Goal: Task Accomplishment & Management: Manage account settings

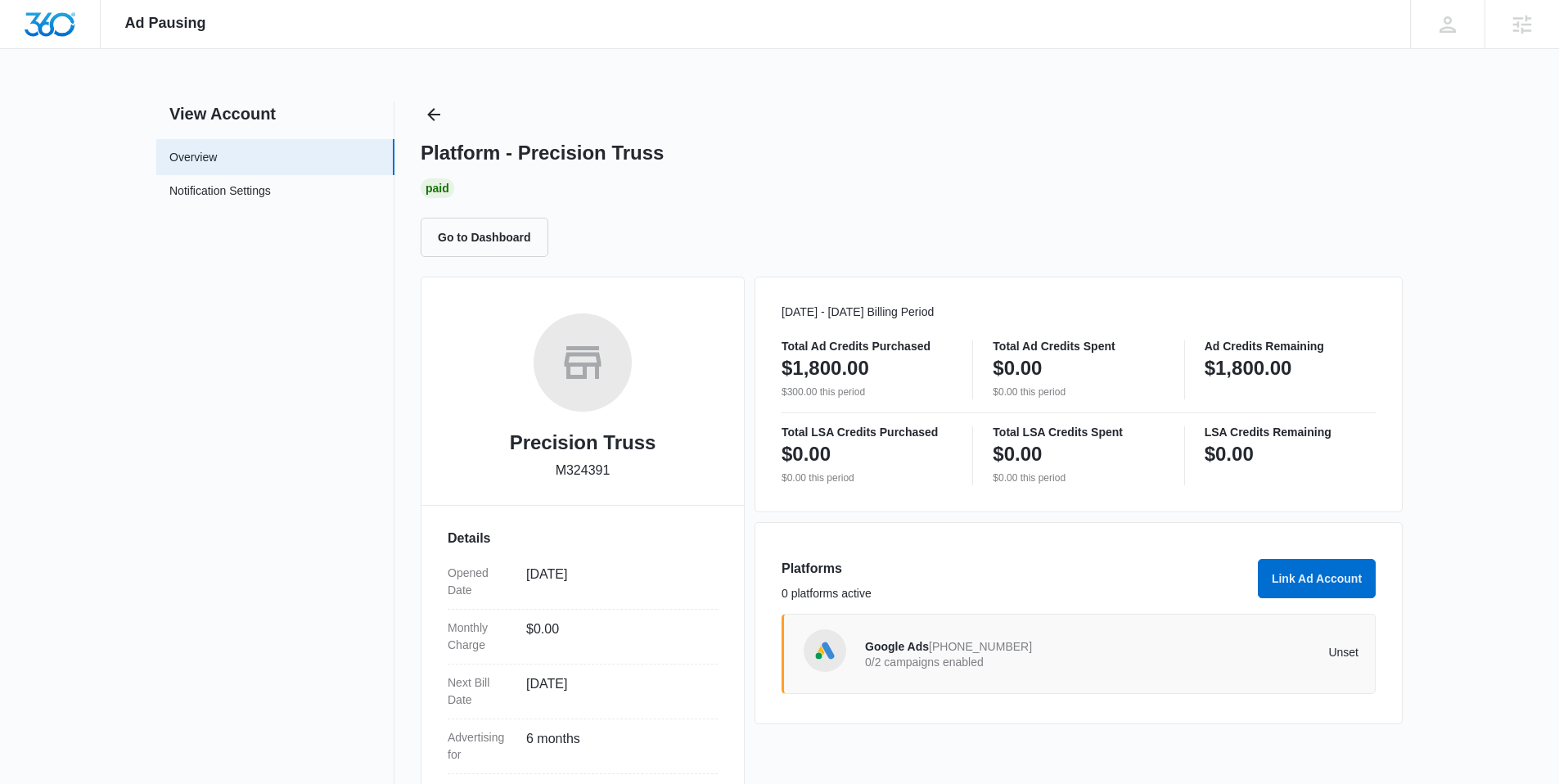
click at [937, 656] on p "0/2 campaigns enabled" at bounding box center [989, 662] width 247 height 12
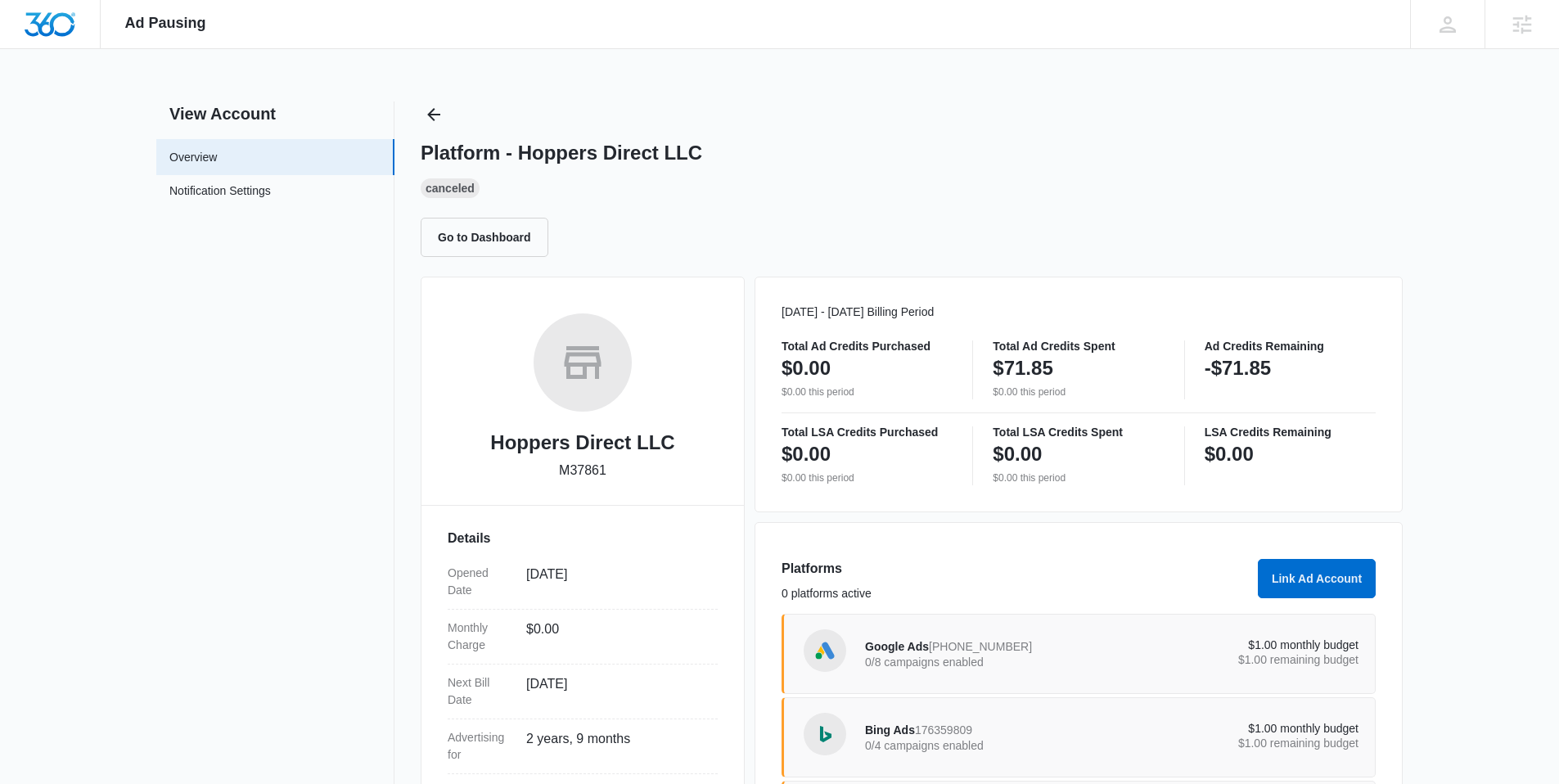
scroll to position [201, 0]
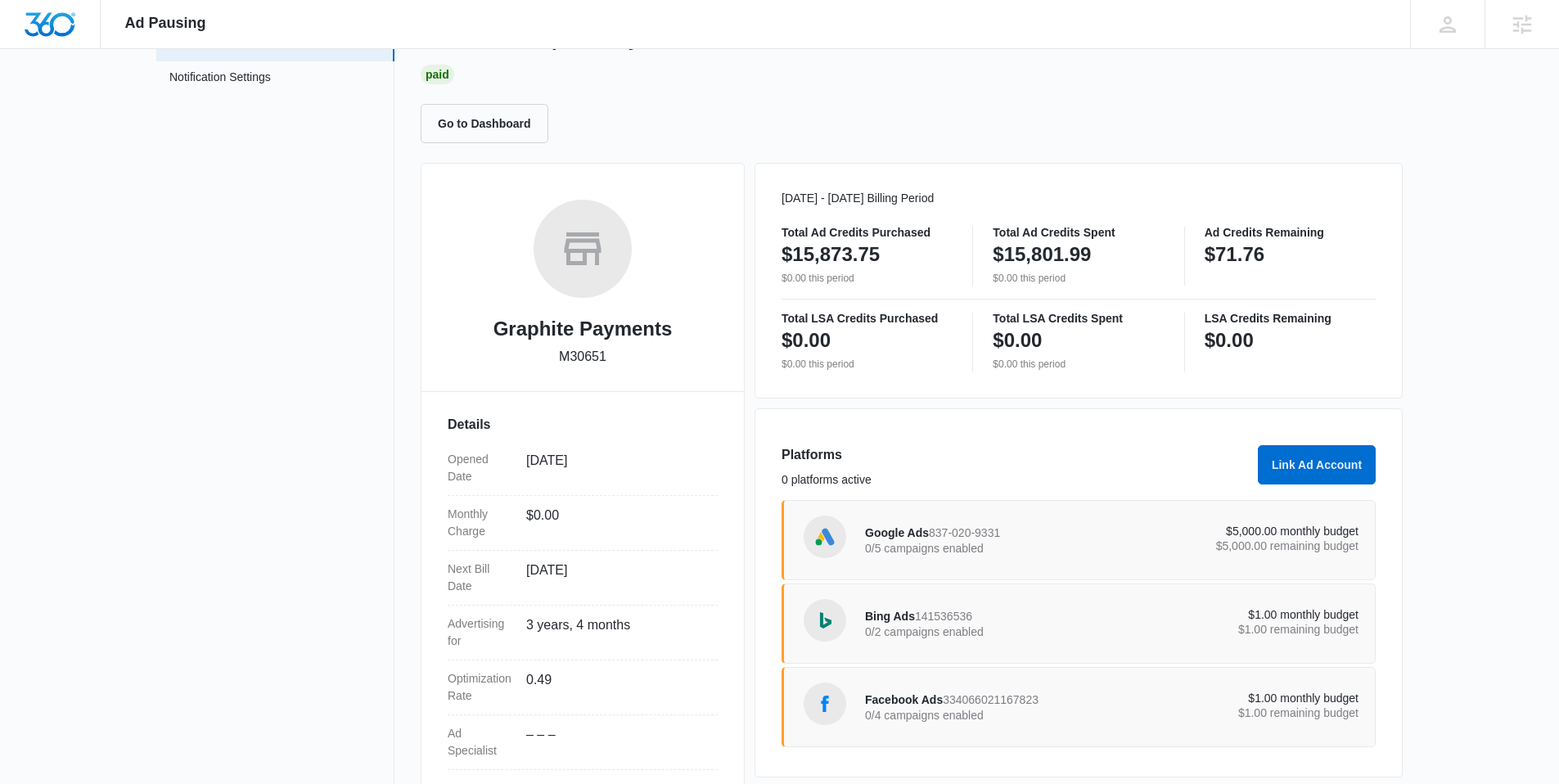
scroll to position [201, 0]
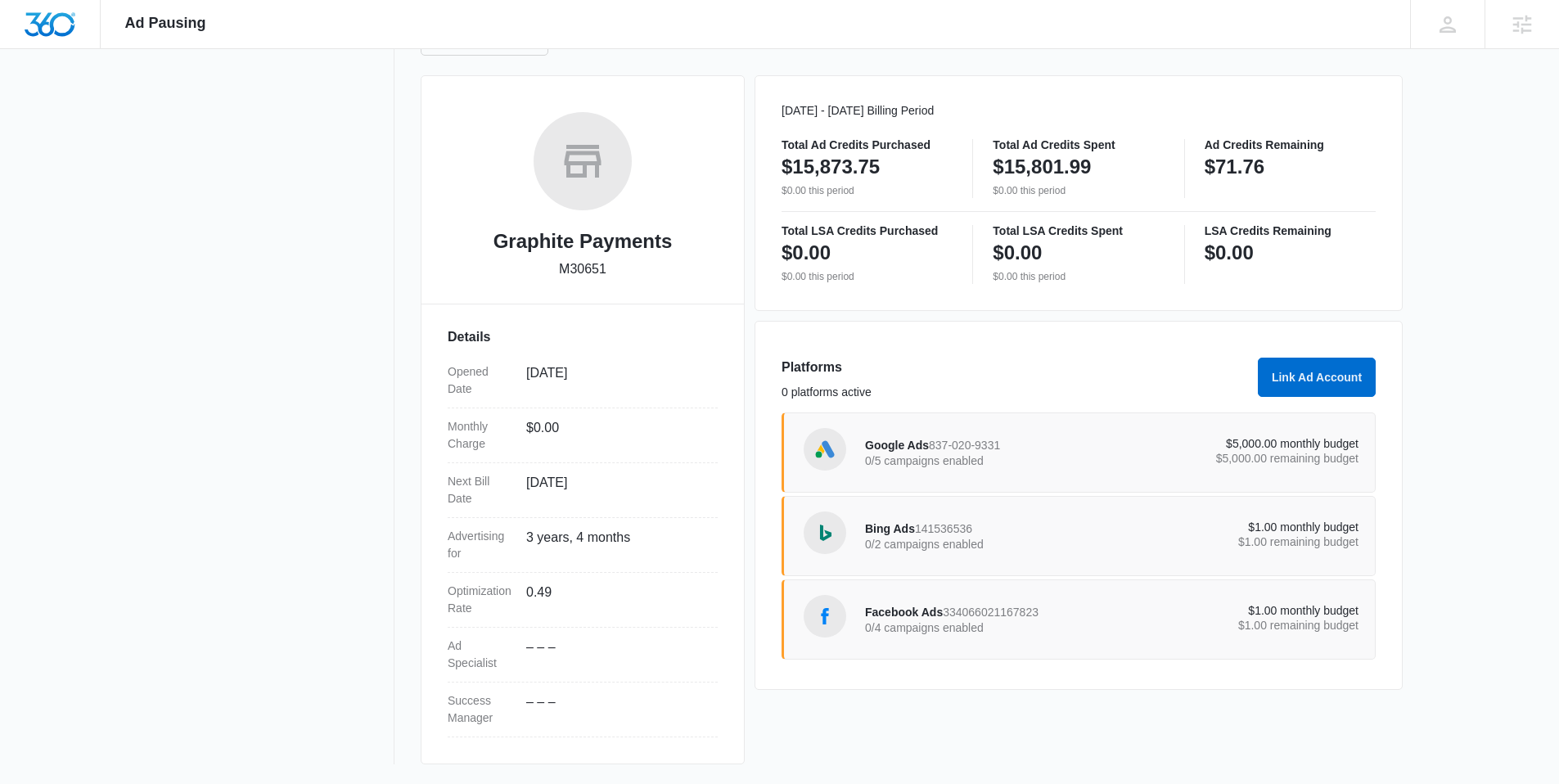
click at [1001, 454] on div "Google Ads 837-020-9331 0/5 campaigns enabled" at bounding box center [989, 453] width 247 height 34
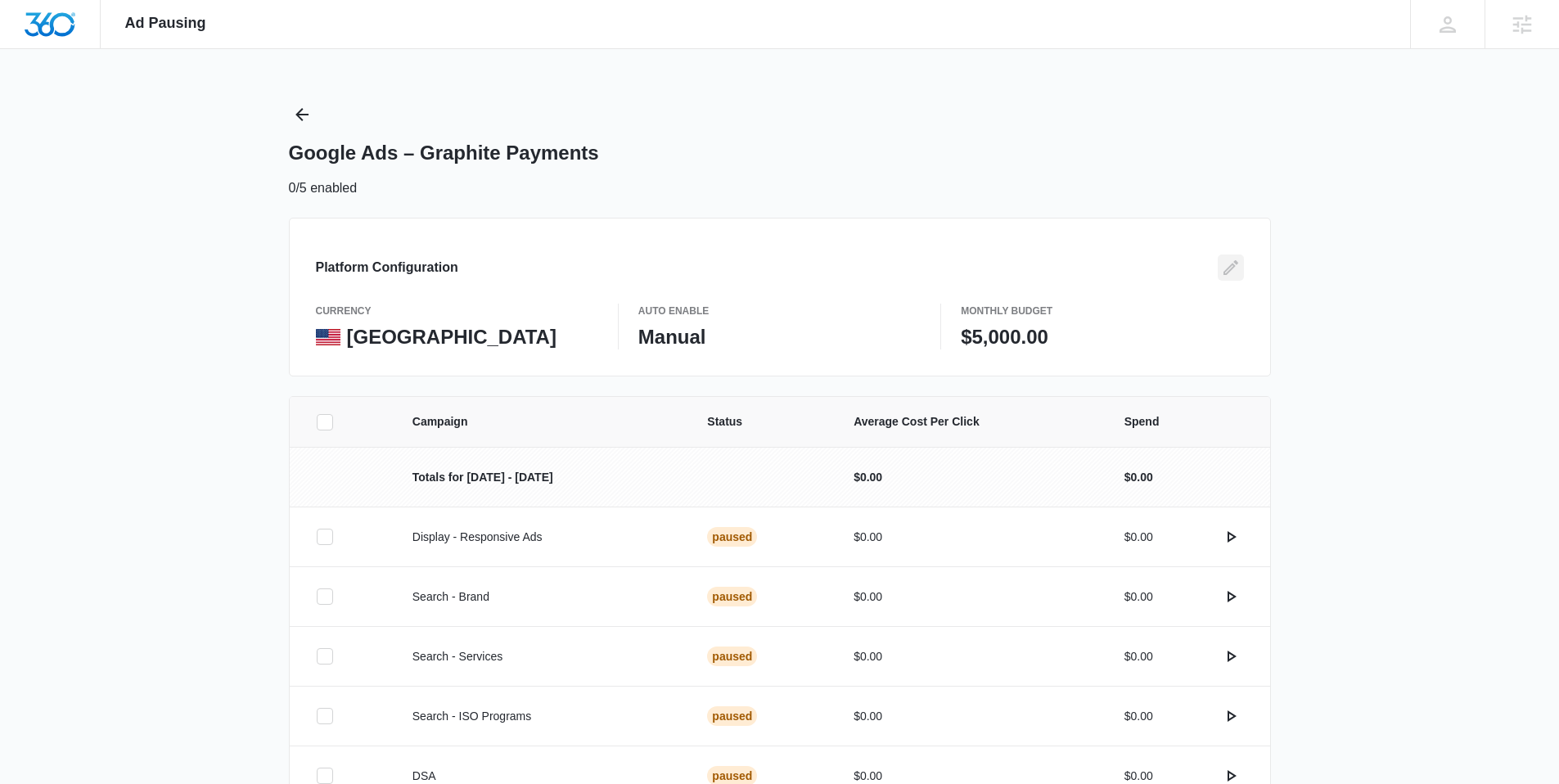
click at [1232, 264] on icon "Edit" at bounding box center [1231, 268] width 15 height 15
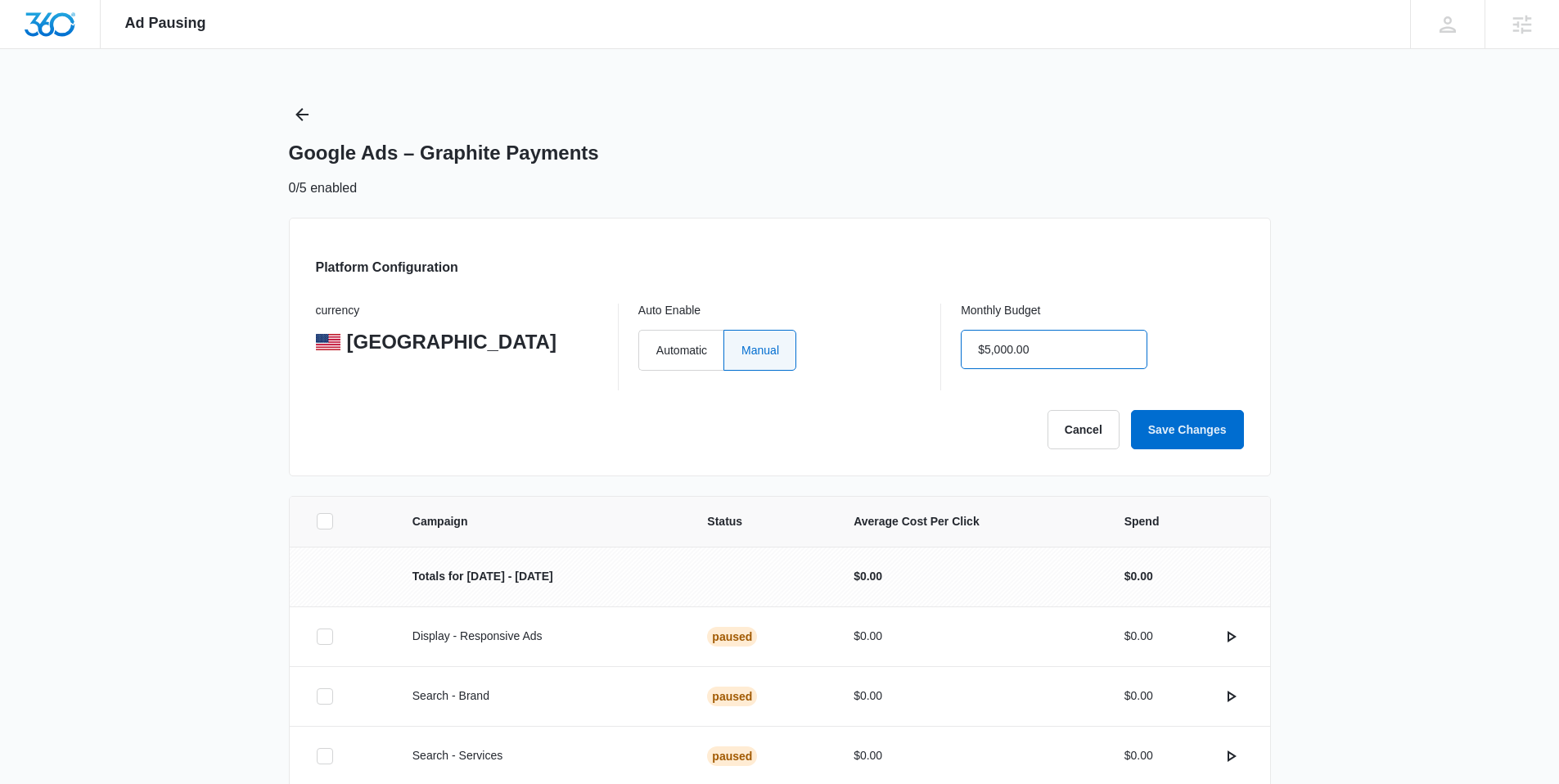
click at [1090, 353] on input "$5,000.00" at bounding box center [1054, 348] width 187 height 39
type input "$1.00"
click button "Save Changes" at bounding box center [1188, 429] width 113 height 39
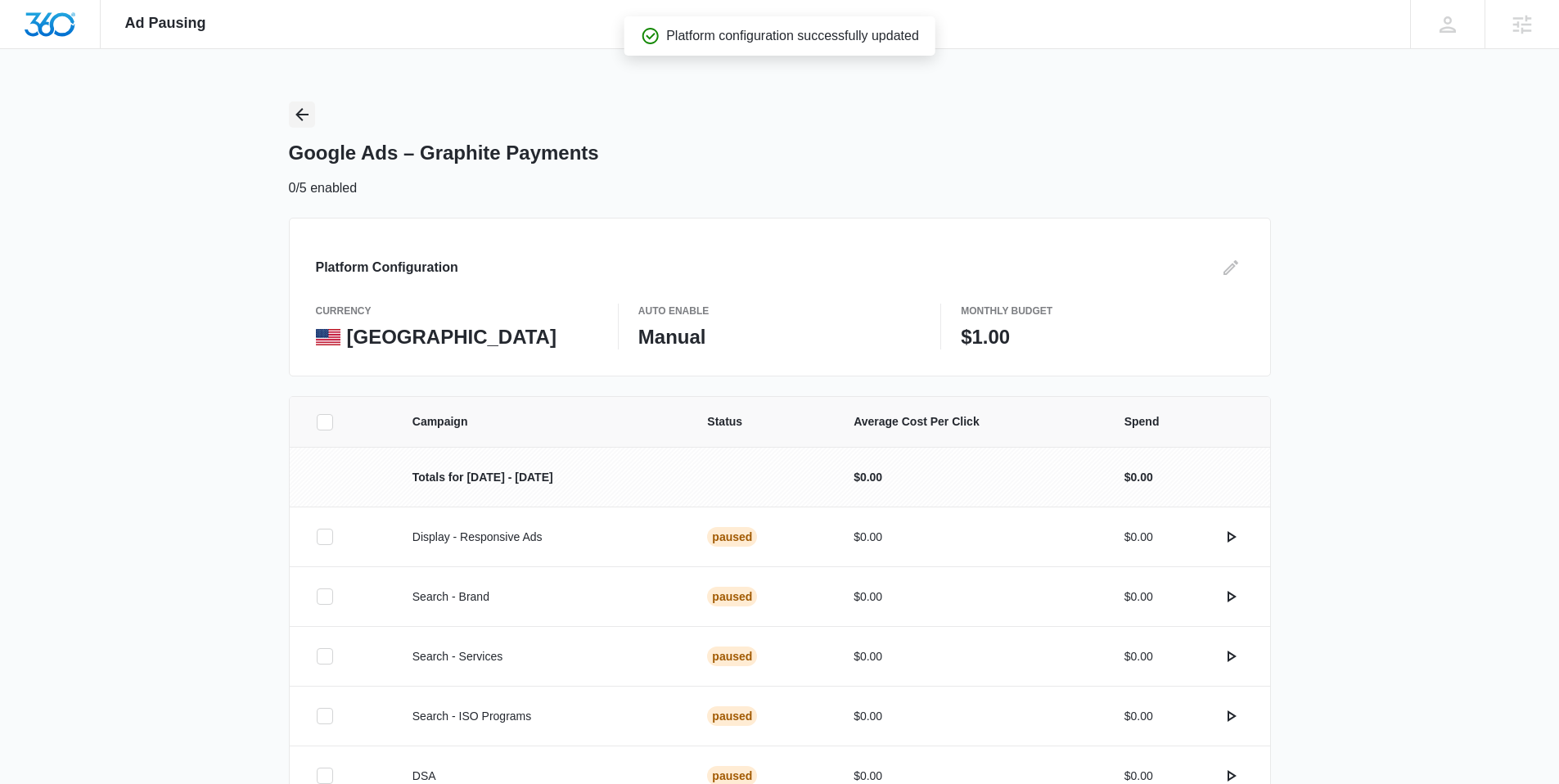
click at [300, 113] on icon "Back" at bounding box center [302, 114] width 20 height 20
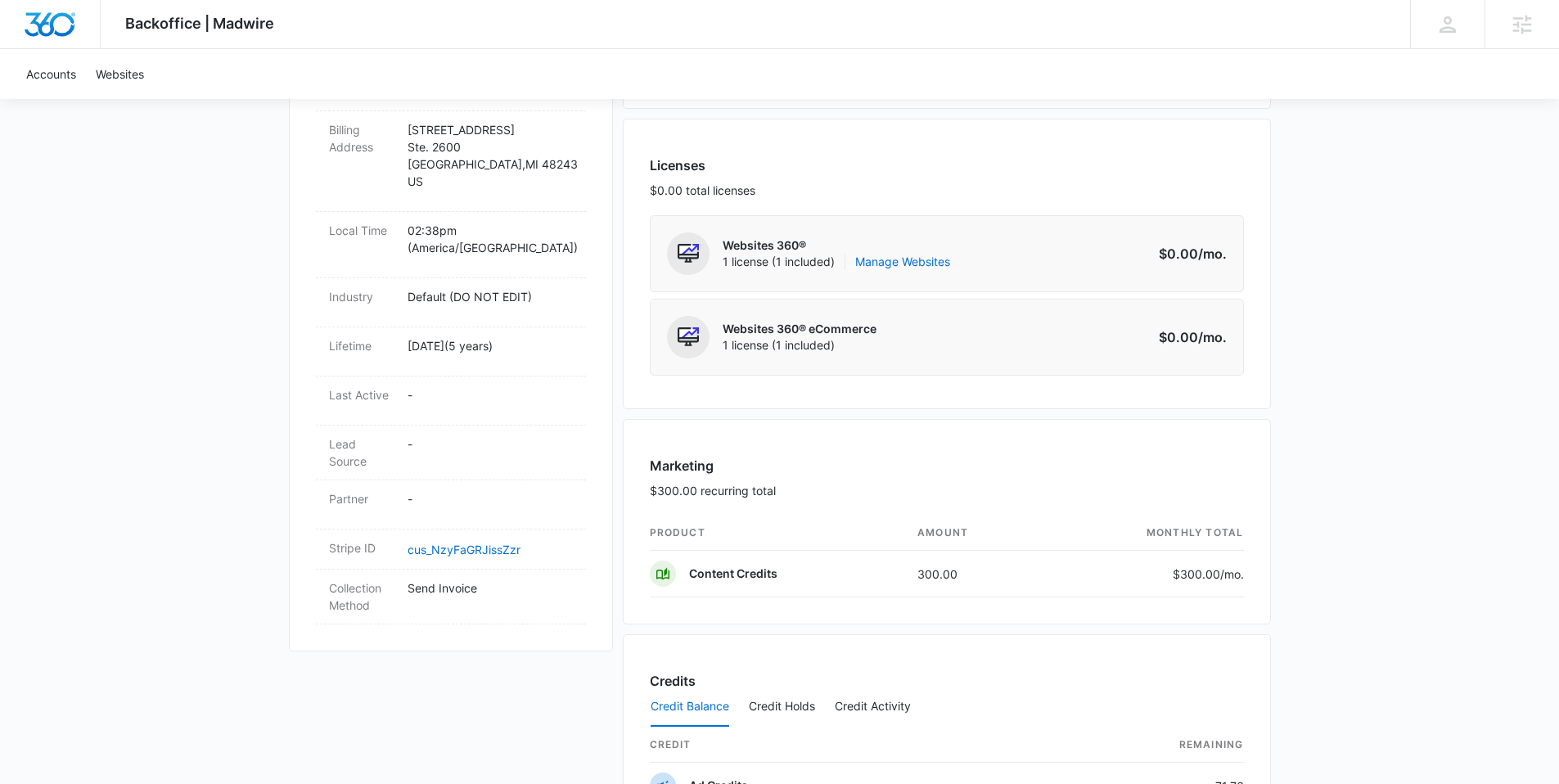
scroll to position [881, 0]
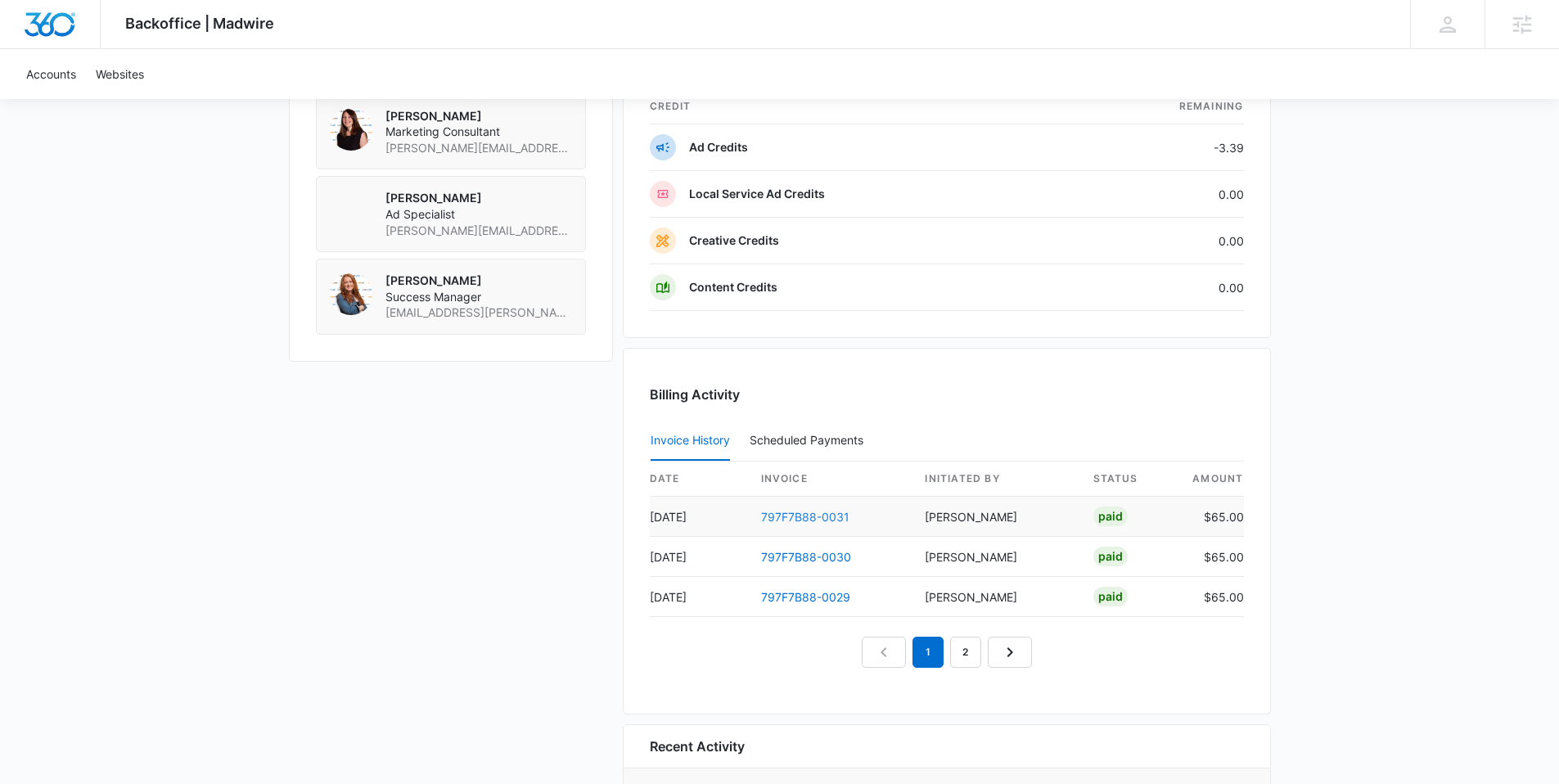
scroll to position [289, 0]
